Goal: Task Accomplishment & Management: Manage account settings

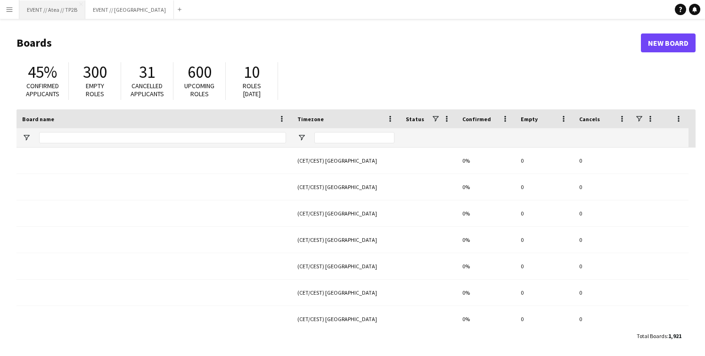
type input "******"
click at [48, 16] on button "EVENT // Atea // TP2B Close" at bounding box center [52, 9] width 66 height 18
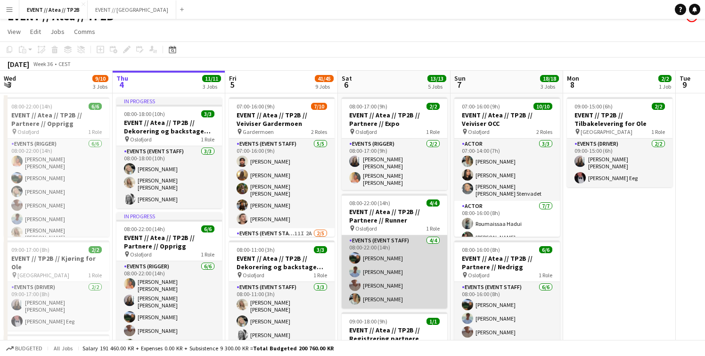
scroll to position [10, 0]
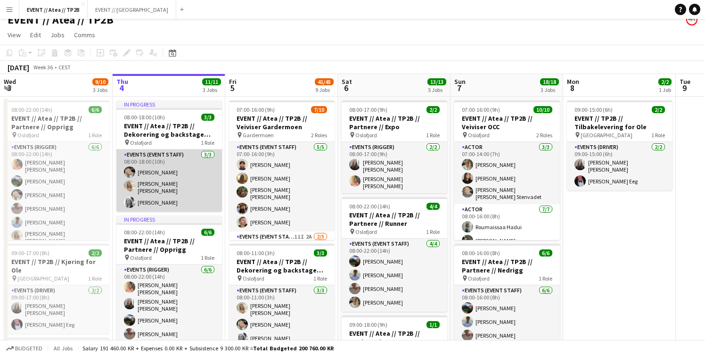
click at [156, 168] on app-card-role "Events (Event Staff) [DATE] 08:00-18:00 (10h) [PERSON_NAME] [PERSON_NAME] [PERS…" at bounding box center [169, 180] width 106 height 62
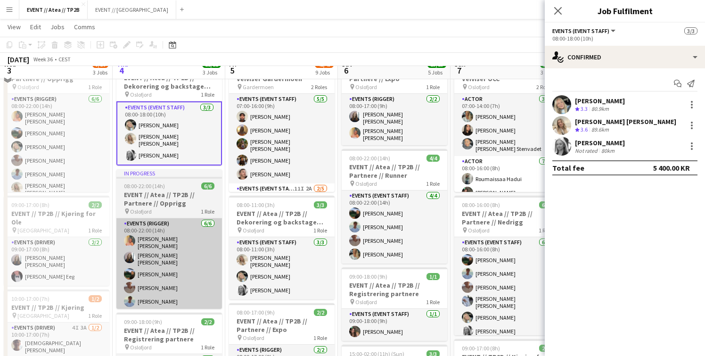
scroll to position [58, 0]
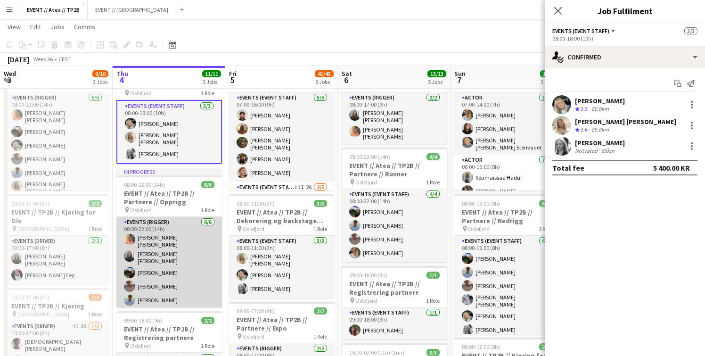
click at [155, 226] on app-card-role "Events (Rigger) [DATE] 08:00-22:00 (14h) [PERSON_NAME] [PERSON_NAME] [PERSON_NA…" at bounding box center [169, 270] width 106 height 106
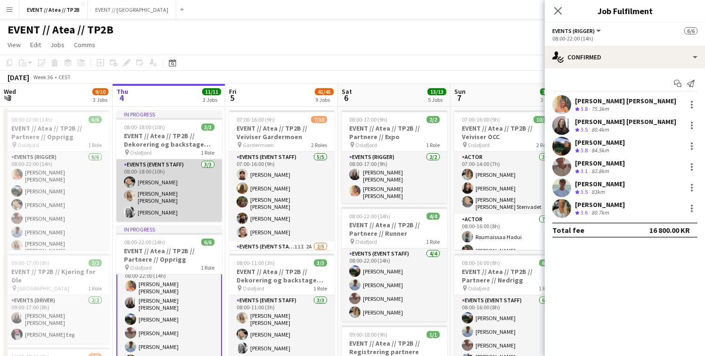
scroll to position [14, 0]
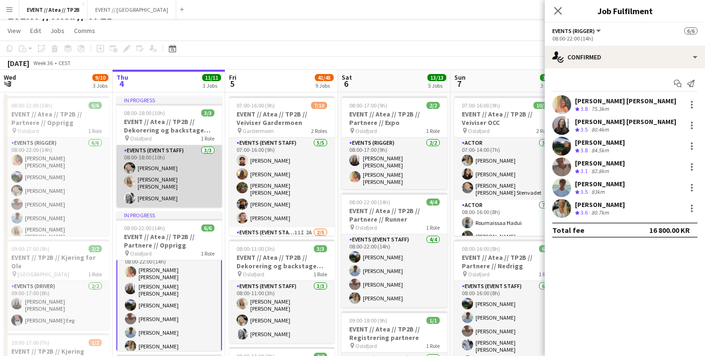
click at [181, 186] on app-card-role "Events (Event Staff) [DATE] 08:00-18:00 (10h) [PERSON_NAME] [PERSON_NAME] [PERS…" at bounding box center [169, 176] width 106 height 62
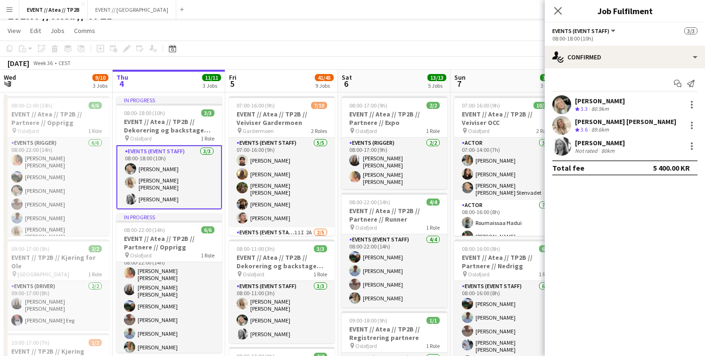
scroll to position [10, 0]
click at [567, 144] on app-user-avatar at bounding box center [561, 146] width 19 height 19
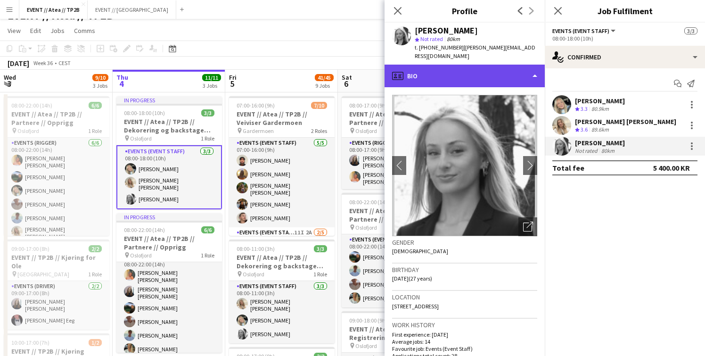
click at [485, 66] on div "profile Bio" at bounding box center [464, 76] width 160 height 23
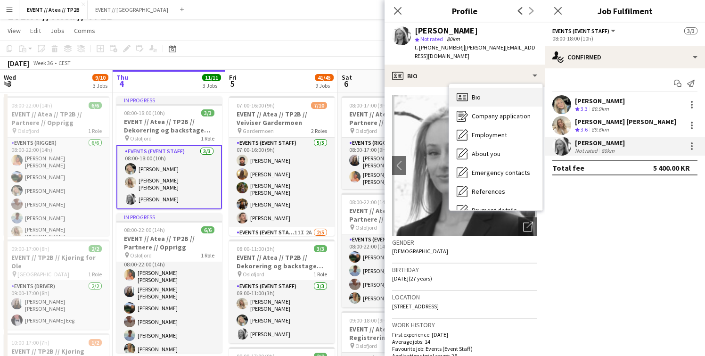
click at [486, 92] on div "Bio Bio" at bounding box center [495, 97] width 93 height 19
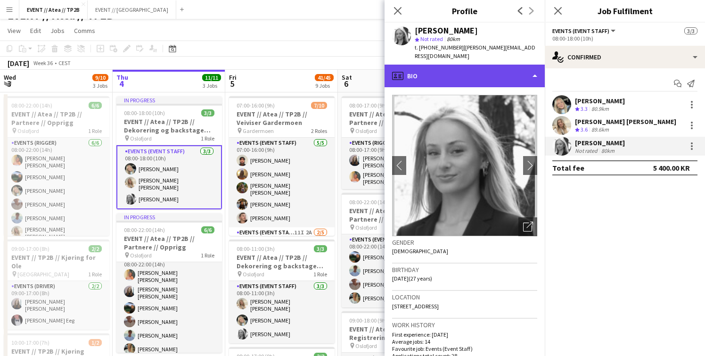
click at [479, 66] on div "profile Bio" at bounding box center [464, 76] width 160 height 23
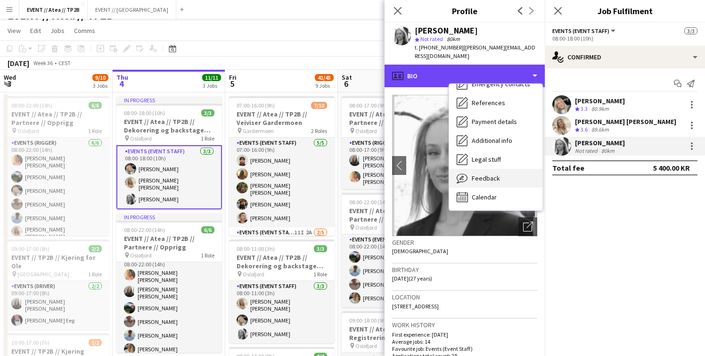
scroll to position [89, 0]
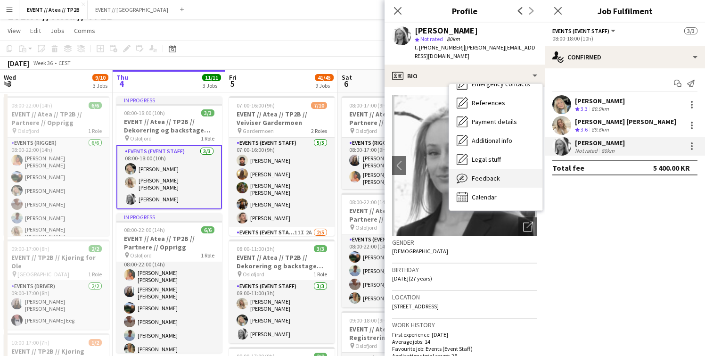
click at [496, 174] on span "Feedback" at bounding box center [486, 178] width 28 height 8
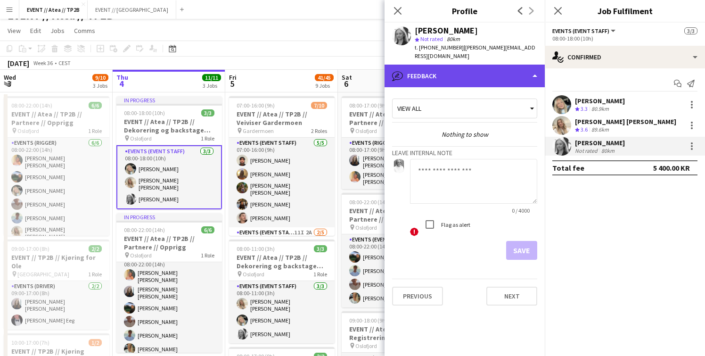
click at [473, 67] on div "bubble-pencil Feedback" at bounding box center [464, 76] width 160 height 23
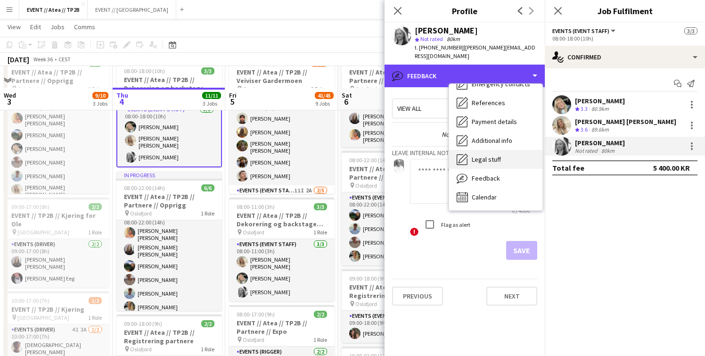
scroll to position [81, 0]
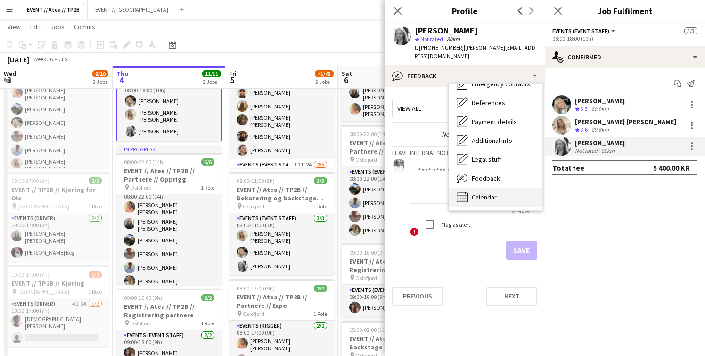
click at [491, 188] on div "Calendar Calendar" at bounding box center [495, 197] width 93 height 19
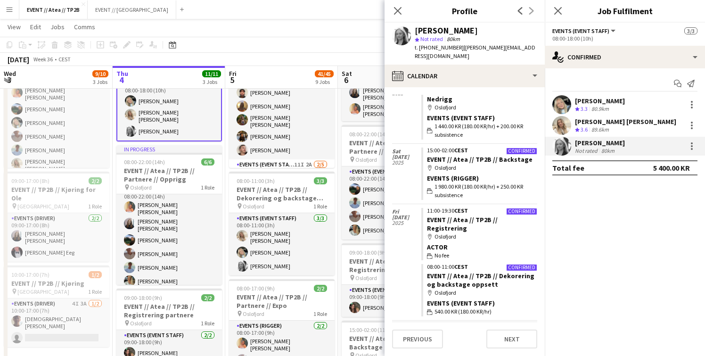
scroll to position [757, 0]
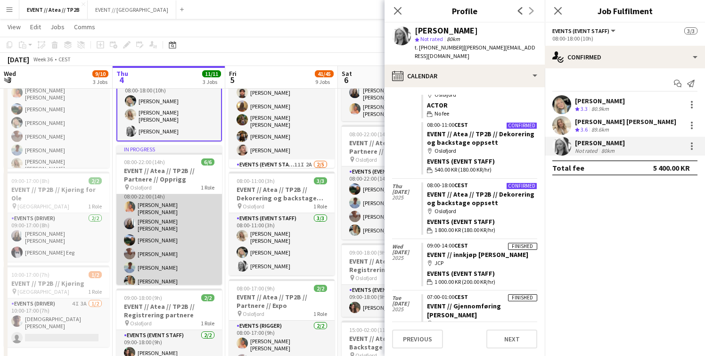
click at [198, 222] on app-card-role "Events (Rigger) [DATE] 08:00-22:00 (14h) [PERSON_NAME] [PERSON_NAME] [PERSON_NA…" at bounding box center [169, 237] width 106 height 106
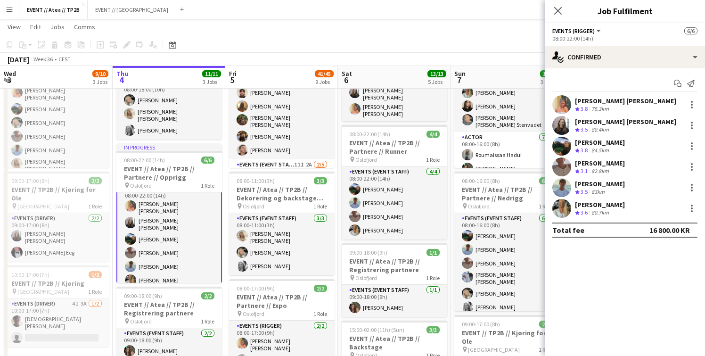
click at [190, 239] on app-card-role "Events (Rigger) [DATE] 08:00-22:00 (14h) [PERSON_NAME] [PERSON_NAME] [PERSON_NA…" at bounding box center [169, 236] width 106 height 108
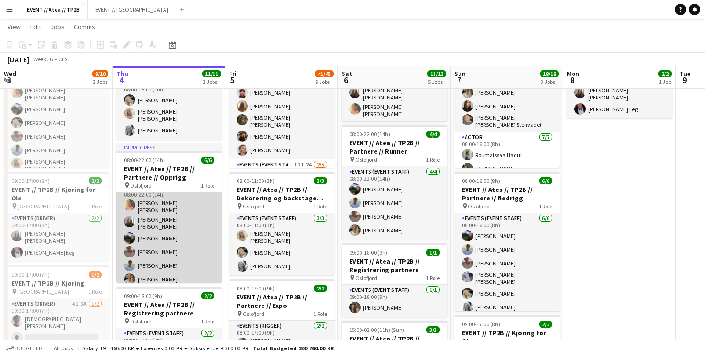
click at [148, 238] on app-card-role "Events (Rigger) [DATE] 08:00-22:00 (14h) [PERSON_NAME] [PERSON_NAME] [PERSON_NA…" at bounding box center [169, 235] width 106 height 106
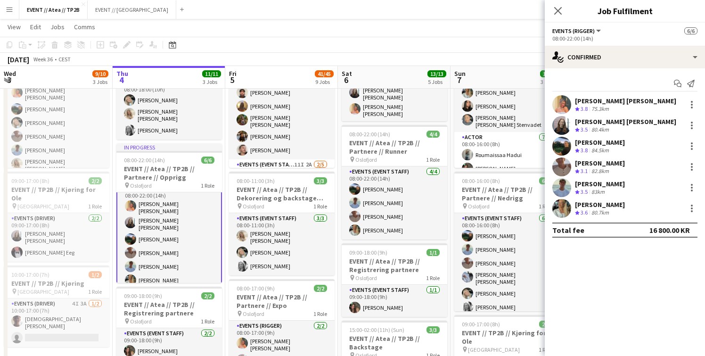
click at [563, 150] on app-user-avatar at bounding box center [561, 146] width 19 height 19
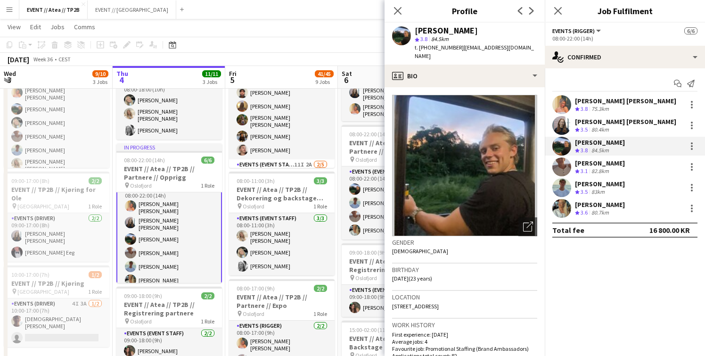
click at [566, 173] on app-user-avatar at bounding box center [561, 166] width 19 height 19
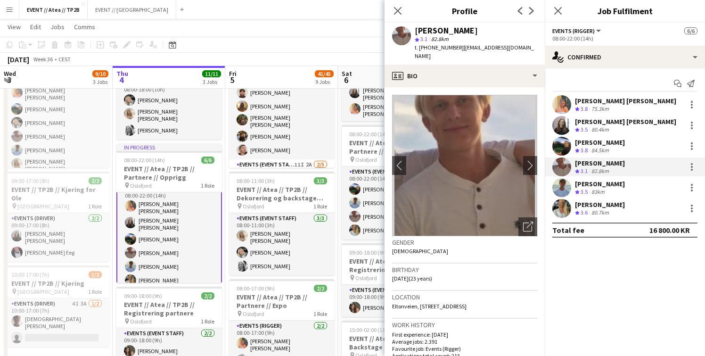
click at [568, 189] on app-user-avatar at bounding box center [561, 187] width 19 height 19
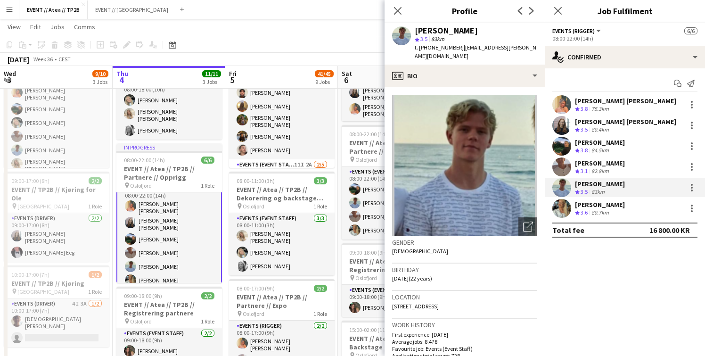
click at [568, 212] on app-user-avatar at bounding box center [561, 208] width 19 height 19
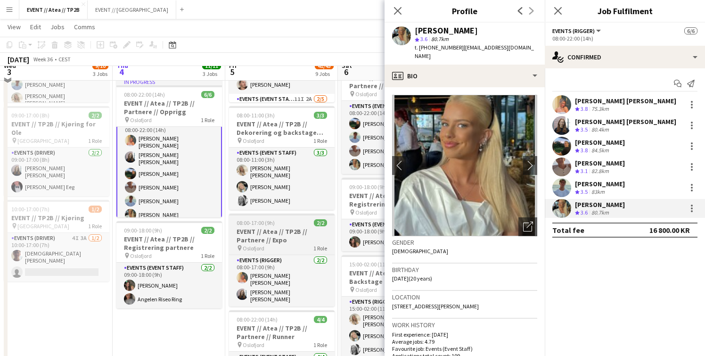
scroll to position [150, 0]
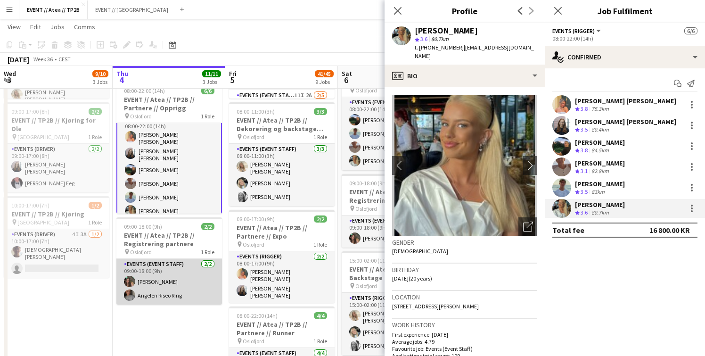
click at [183, 293] on app-card-role "Events (Event Staff) [DATE] 09:00-18:00 (9h) [PERSON_NAME] Angelen Riseo Ring" at bounding box center [169, 282] width 106 height 46
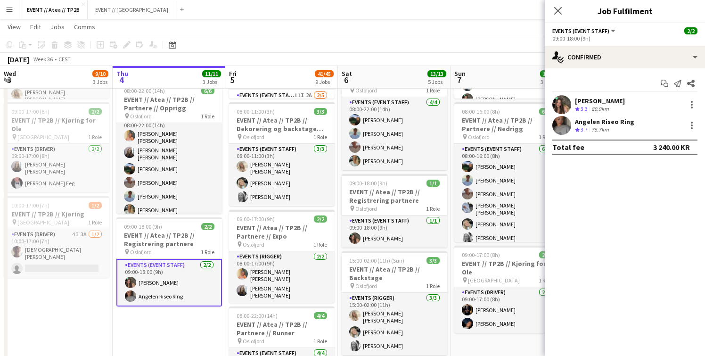
click at [560, 105] on app-user-avatar at bounding box center [561, 104] width 19 height 19
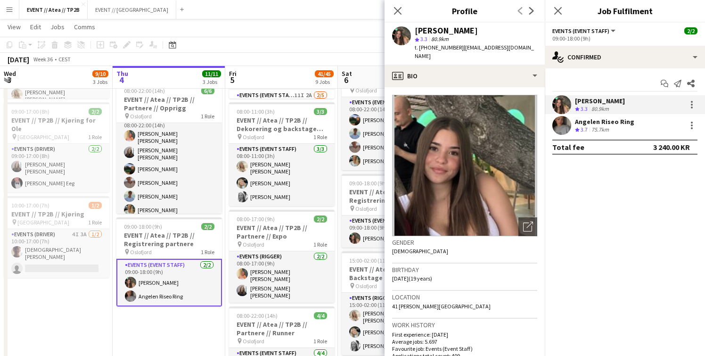
click at [563, 129] on app-user-avatar at bounding box center [561, 125] width 19 height 19
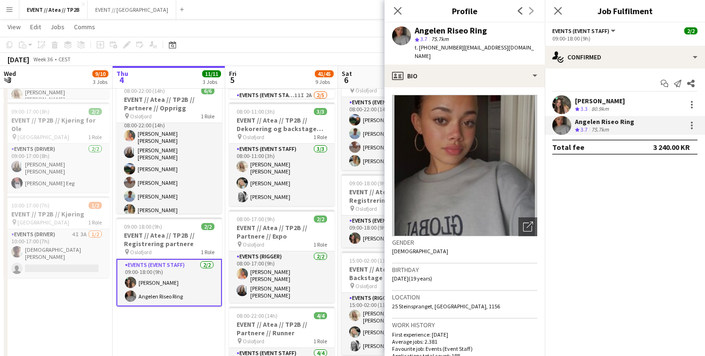
click at [559, 105] on app-user-avatar at bounding box center [561, 104] width 19 height 19
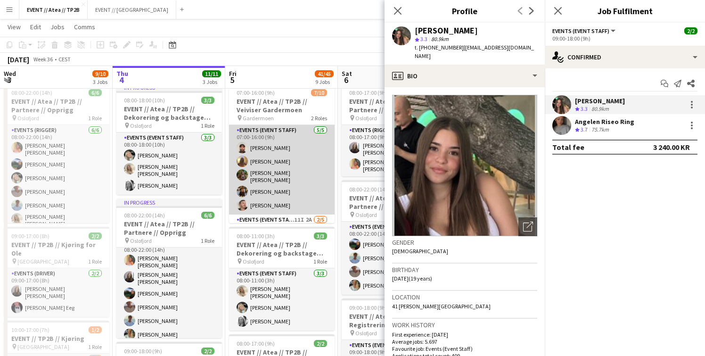
click at [274, 176] on app-card-role "Events (Event Staff) [DATE] 07:00-16:00 (9h) [PERSON_NAME] [PERSON_NAME] [PERSO…" at bounding box center [282, 170] width 106 height 90
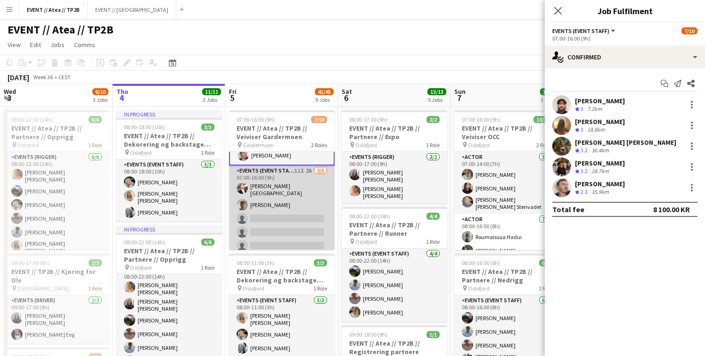
scroll to position [77, 0]
click at [270, 210] on app-card-role "Events (Event Staff) 11I 2A [DATE] 07:00-16:00 (9h) [PERSON_NAME] Torstein Læru…" at bounding box center [282, 211] width 106 height 90
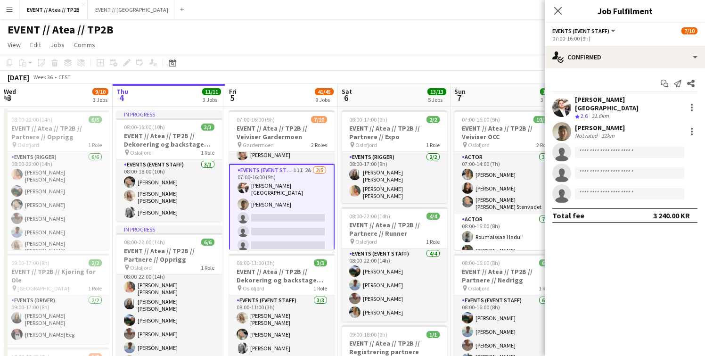
click at [561, 133] on app-user-avatar at bounding box center [561, 131] width 19 height 19
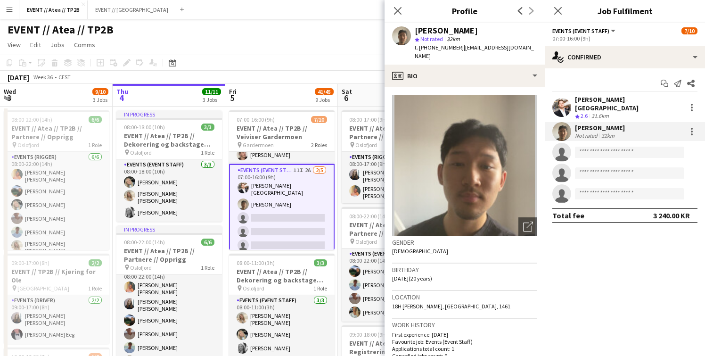
click at [561, 101] on app-user-avatar at bounding box center [561, 107] width 19 height 19
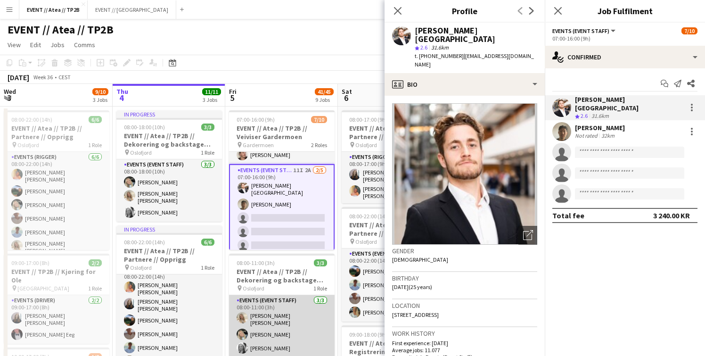
click at [262, 320] on app-card-role "Events (Event Staff) [DATE] 08:00-11:00 (3h) [PERSON_NAME] [PERSON_NAME] [PERSO…" at bounding box center [282, 326] width 106 height 62
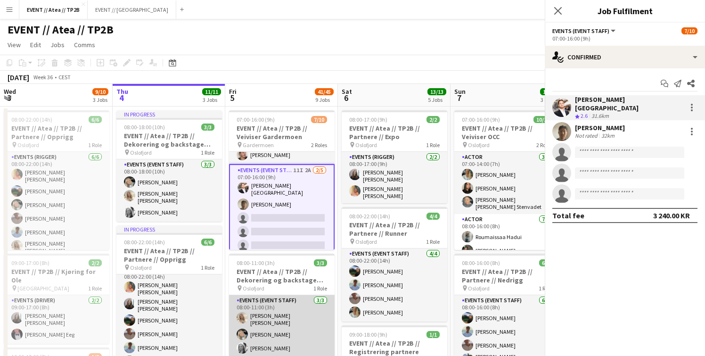
scroll to position [75, 0]
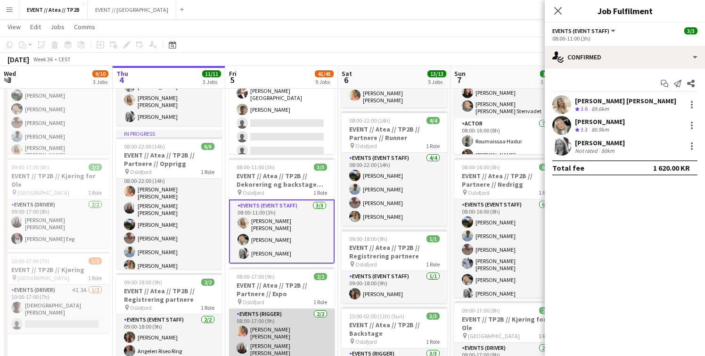
click at [270, 333] on app-card-role "Events (Rigger) [DATE] 08:00-17:00 (9h) [PERSON_NAME] [PERSON_NAME] [PERSON_NAM…" at bounding box center [282, 334] width 106 height 51
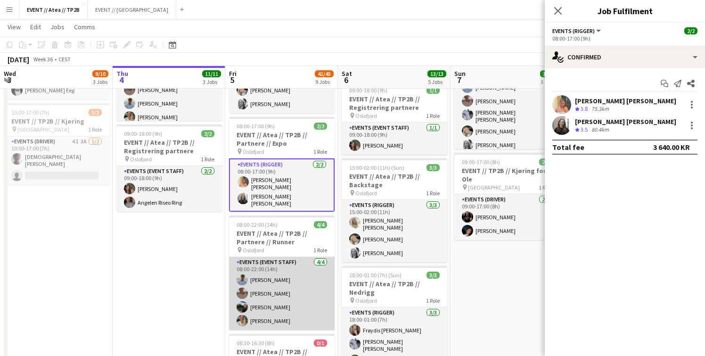
click at [273, 277] on app-card-role "Events (Event Staff) [DATE] 08:00-22:00 (14h) [PERSON_NAME] [PERSON_NAME] [PERS…" at bounding box center [282, 293] width 106 height 73
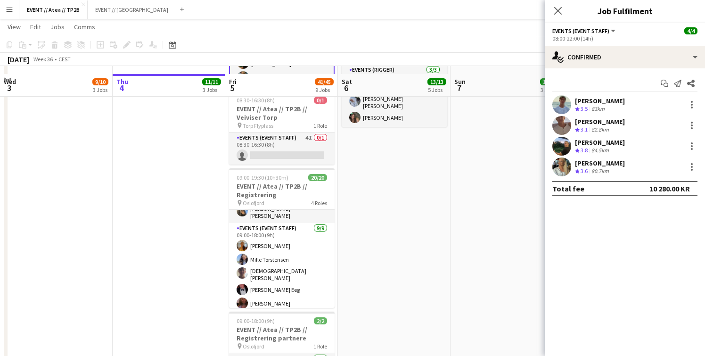
scroll to position [500, 0]
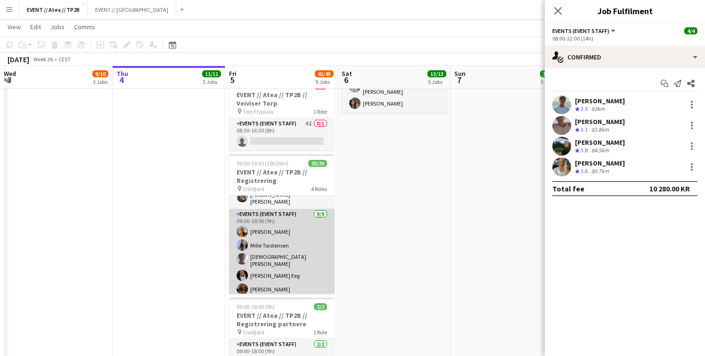
click at [298, 221] on app-card-role "Events (Event Staff) [DATE] 09:00-18:00 (9h) [PERSON_NAME] Mille [PERSON_NAME] …" at bounding box center [282, 281] width 106 height 144
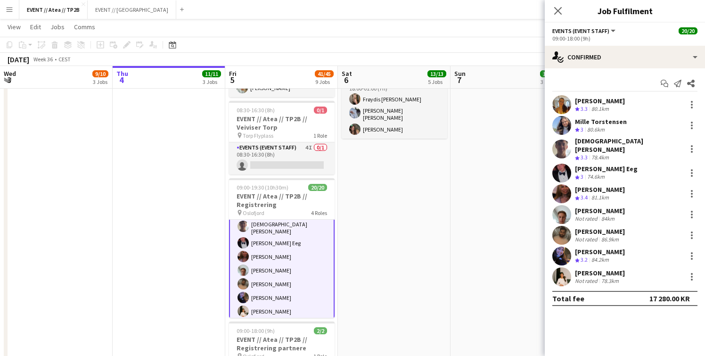
scroll to position [196, 0]
click at [560, 184] on app-user-avatar at bounding box center [561, 193] width 19 height 19
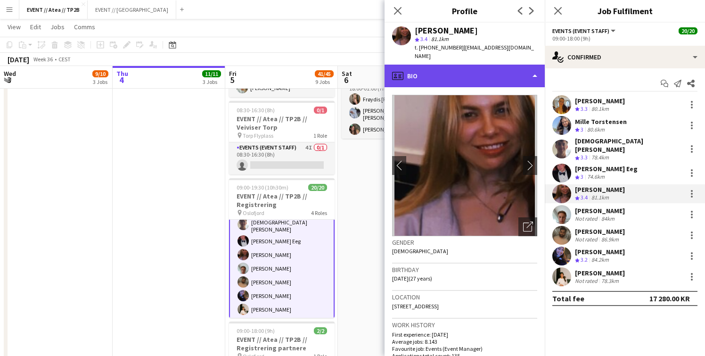
click at [468, 65] on div "profile Bio" at bounding box center [464, 76] width 160 height 23
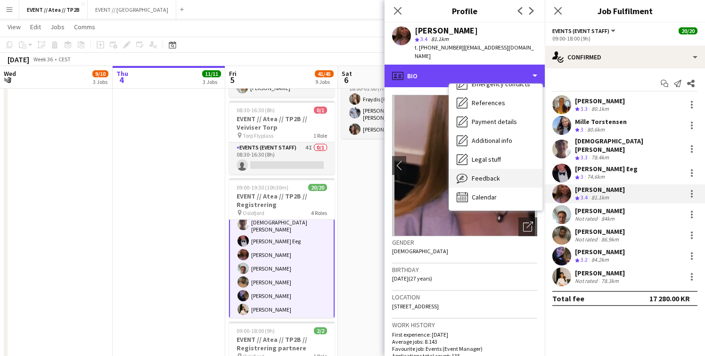
scroll to position [89, 0]
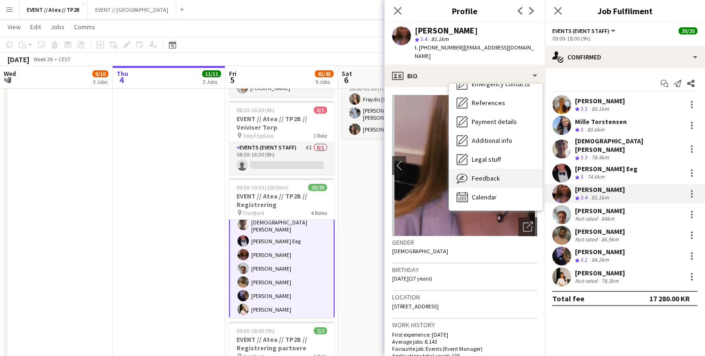
click at [490, 174] on span "Feedback" at bounding box center [486, 178] width 28 height 8
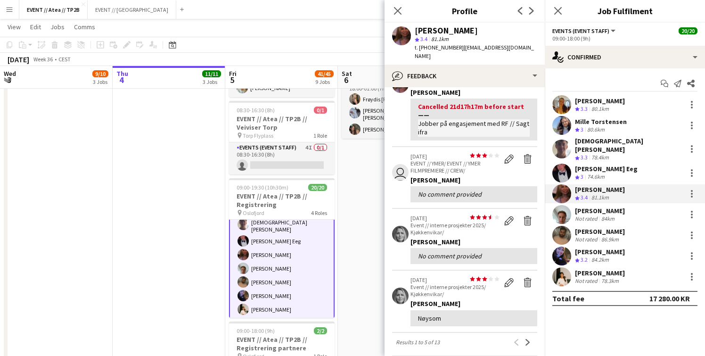
scroll to position [154, 0]
click at [530, 338] on app-icon "Next" at bounding box center [527, 341] width 7 height 7
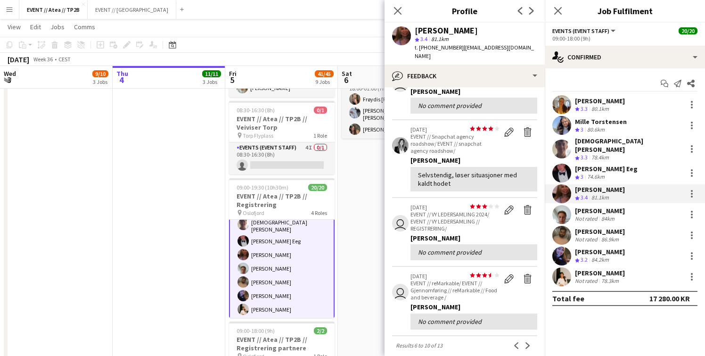
scroll to position [138, 0]
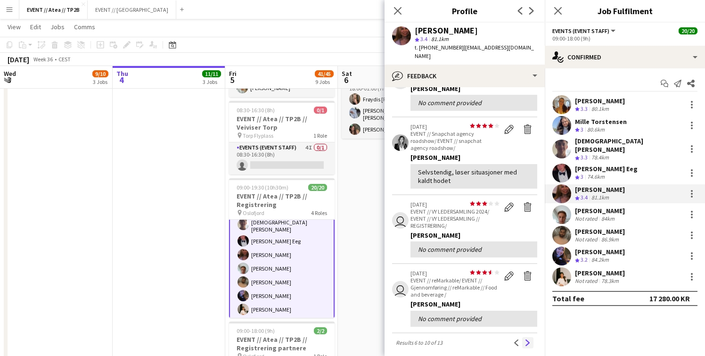
click at [531, 339] on app-icon "Next" at bounding box center [527, 342] width 7 height 7
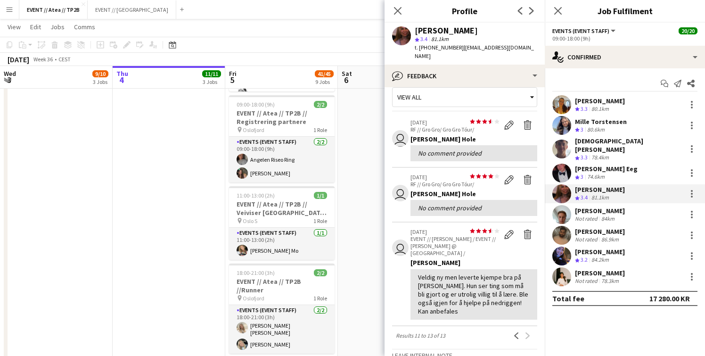
scroll to position [705, 0]
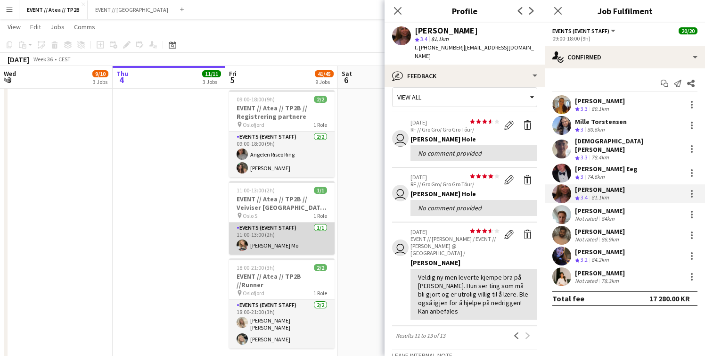
click at [280, 234] on app-card-role "Events (Event Staff) [DATE] 11:00-13:00 (2h) [PERSON_NAME]" at bounding box center [282, 238] width 106 height 32
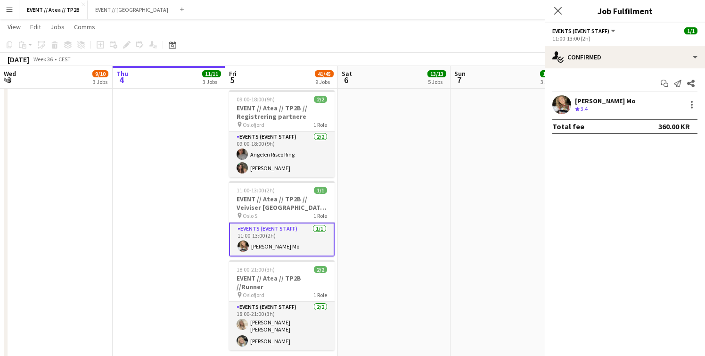
scroll to position [249, 0]
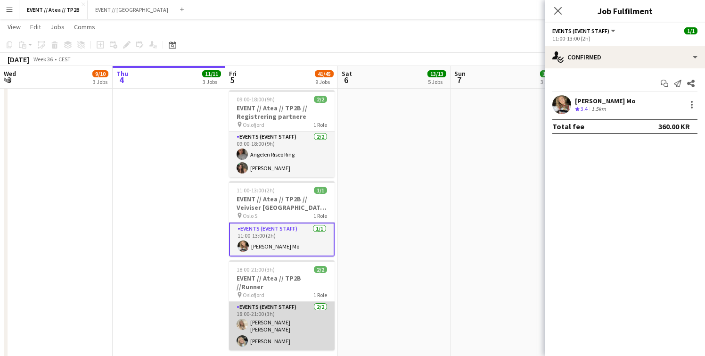
click at [291, 317] on app-card-role "Events (Event Staff) [DATE] 18:00-21:00 (3h) [PERSON_NAME] [PERSON_NAME] [PERSO…" at bounding box center [282, 326] width 106 height 49
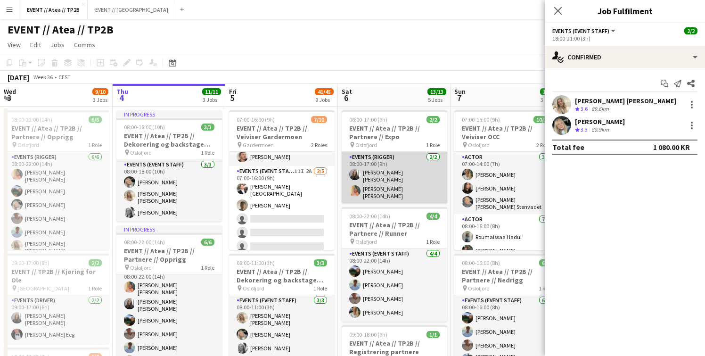
scroll to position [0, 0]
click at [396, 185] on app-card-role "Events (Rigger) [DATE] 08:00-17:00 (9h) [PERSON_NAME] [PERSON_NAME] [PERSON_NAM…" at bounding box center [395, 177] width 106 height 51
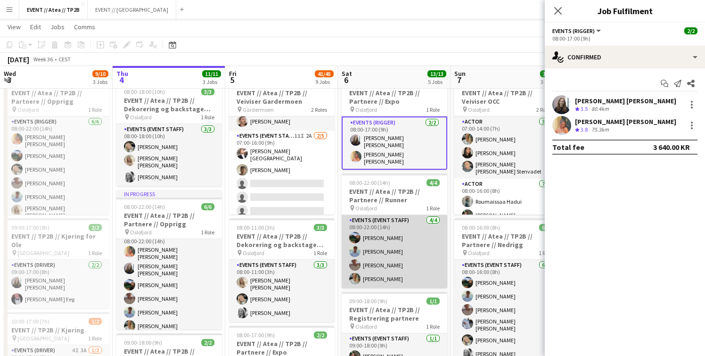
click at [425, 260] on app-card-role "Events (Event Staff) [DATE] 08:00-22:00 (14h) [PERSON_NAME] [PERSON_NAME] [PERS…" at bounding box center [395, 251] width 106 height 73
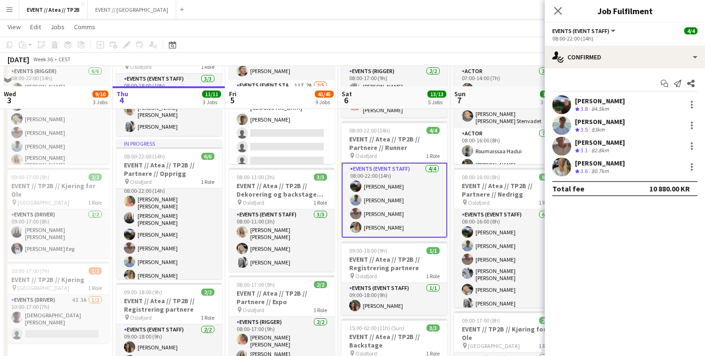
scroll to position [105, 0]
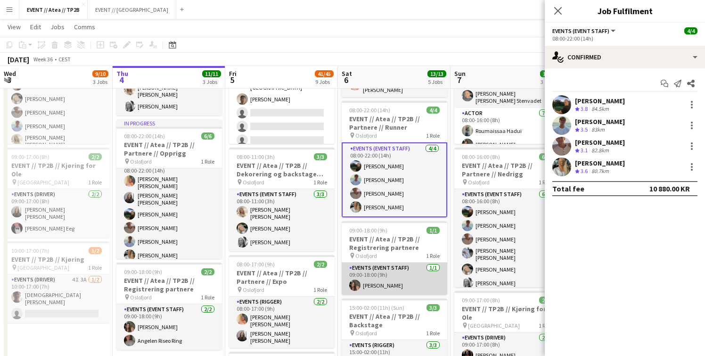
click at [387, 285] on app-card-role "Events (Event Staff) [DATE] 09:00-18:00 (9h) [PERSON_NAME]" at bounding box center [395, 278] width 106 height 32
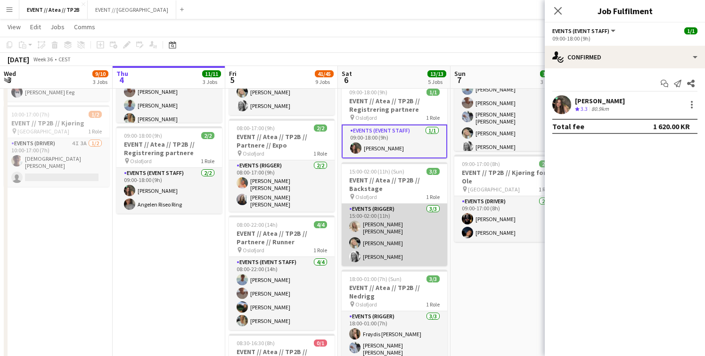
click at [390, 230] on app-card-role "Events (Rigger) [DATE] 15:00-02:00 (11h) [PERSON_NAME] [PERSON_NAME] [PERSON_NA…" at bounding box center [395, 235] width 106 height 62
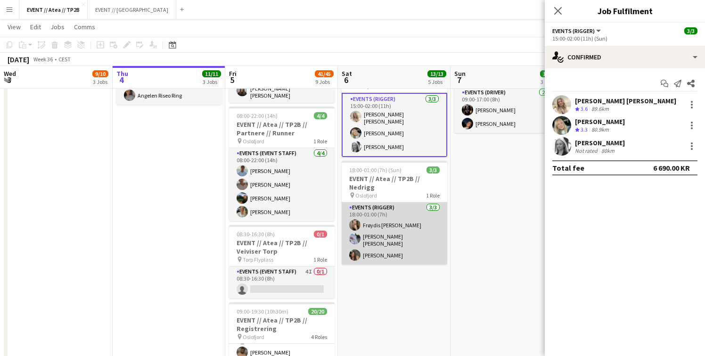
click at [389, 244] on app-card-role "Events (Rigger) [DATE] 18:00-01:00 (7h) Frøydis [PERSON_NAME] [PERSON_NAME] [PE…" at bounding box center [395, 233] width 106 height 62
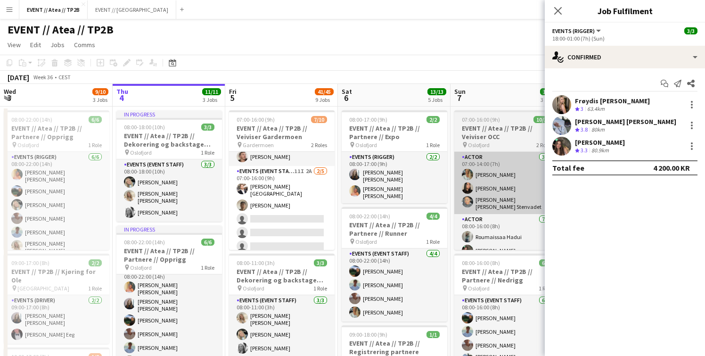
scroll to position [0, 0]
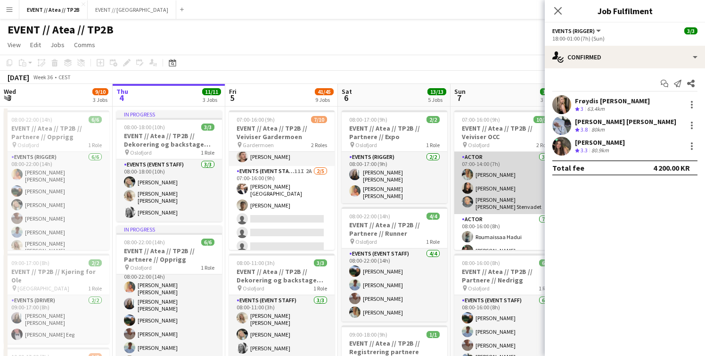
click at [476, 190] on app-card-role "Actor [DATE] 07:00-14:00 (7h) [PERSON_NAME] [PERSON_NAME] [PERSON_NAME] [PERSON…" at bounding box center [507, 183] width 106 height 62
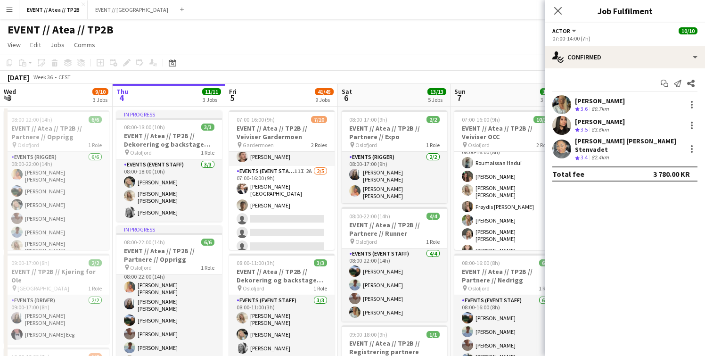
scroll to position [77, 0]
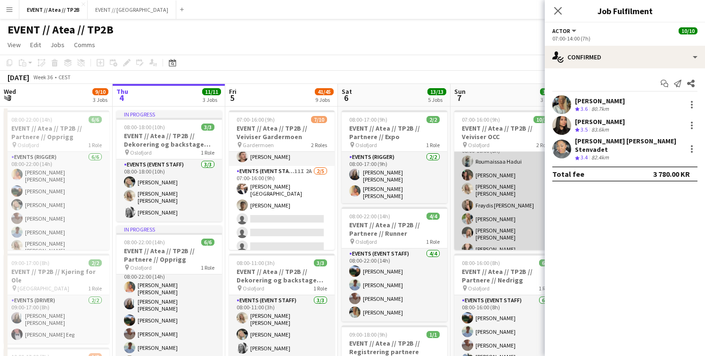
click at [480, 205] on app-card-role "Actor [DATE] 08:00-16:00 (8h) [PERSON_NAME] [PERSON_NAME] [PERSON_NAME] [PERSON…" at bounding box center [507, 199] width 106 height 120
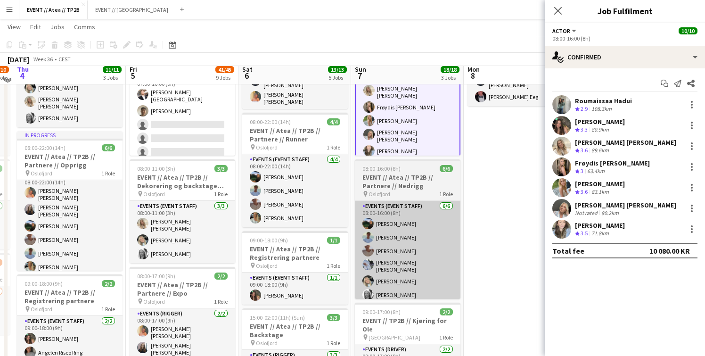
scroll to position [96, 0]
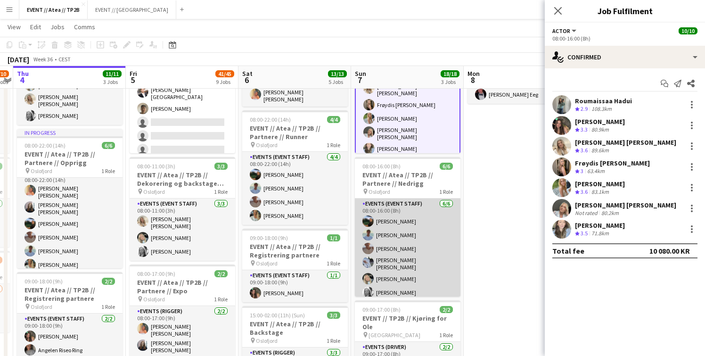
click at [412, 258] on app-card-role "Events (Event Staff) [DATE] 08:00-16:00 (8h) [PERSON_NAME] [PERSON_NAME] [PERSO…" at bounding box center [408, 249] width 106 height 103
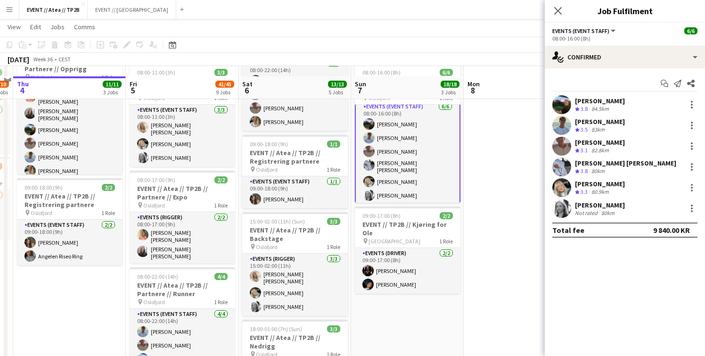
scroll to position [208, 0]
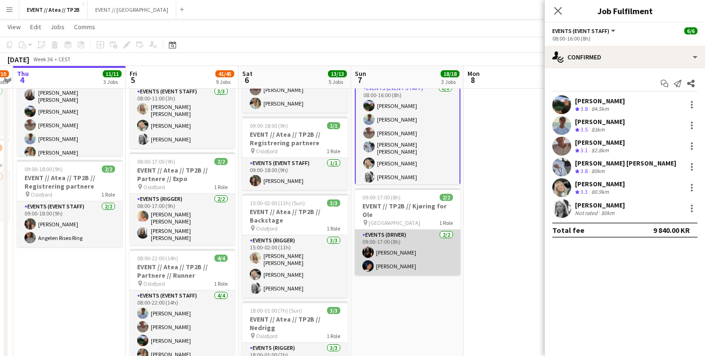
click at [408, 253] on app-card-role "Events (Driver) [DATE] 09:00-17:00 (8h) [PERSON_NAME] [PERSON_NAME]" at bounding box center [408, 252] width 106 height 46
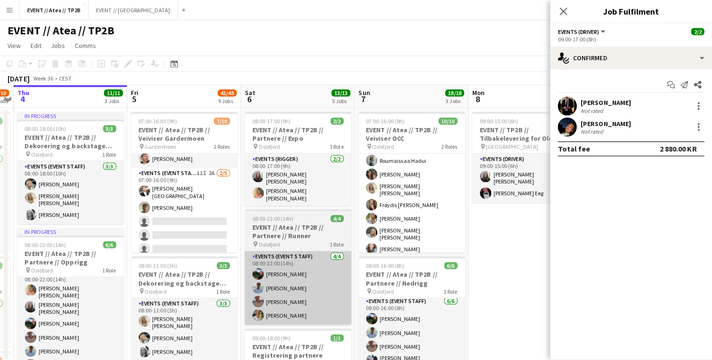
scroll to position [0, 0]
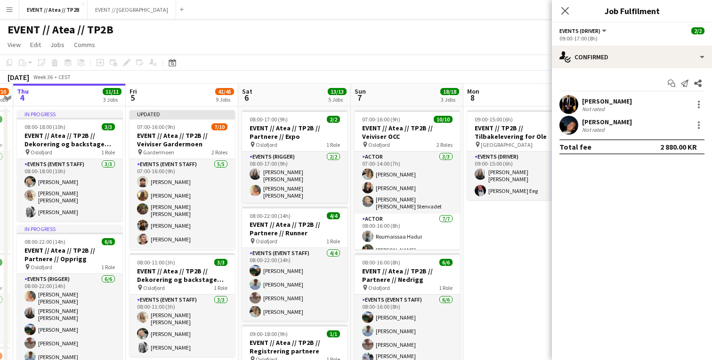
click at [557, 15] on div "Close pop-in" at bounding box center [565, 11] width 26 height 22
click at [566, 15] on app-icon "Close pop-in" at bounding box center [566, 11] width 14 height 14
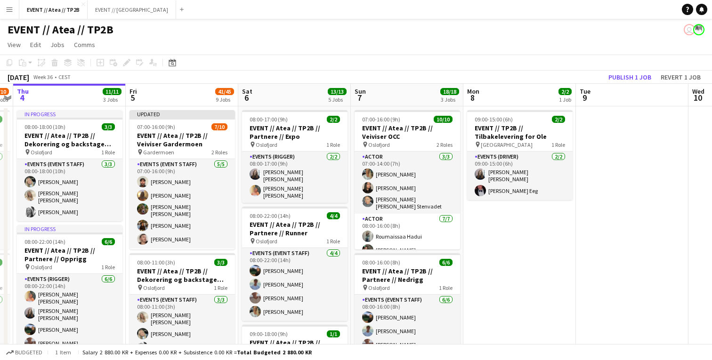
click at [689, 32] on app-user-avatar "user" at bounding box center [689, 29] width 11 height 11
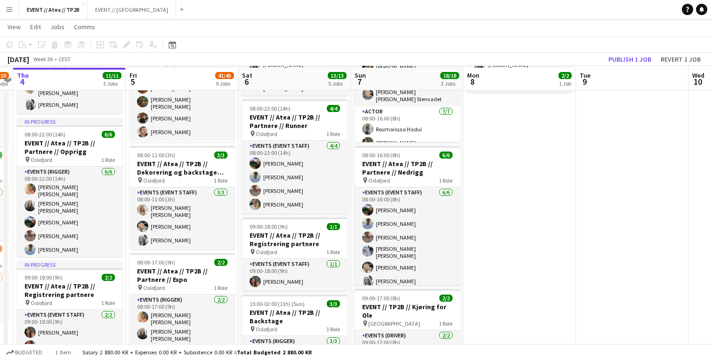
scroll to position [108, 0]
